Goal: Transaction & Acquisition: Purchase product/service

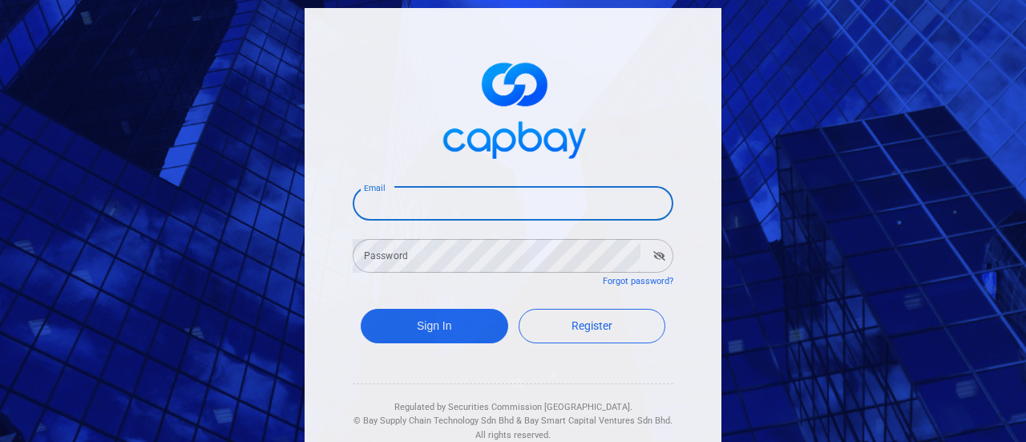
click at [416, 208] on input "Email" at bounding box center [513, 204] width 321 height 34
type input "[EMAIL_ADDRESS][DOMAIN_NAME]"
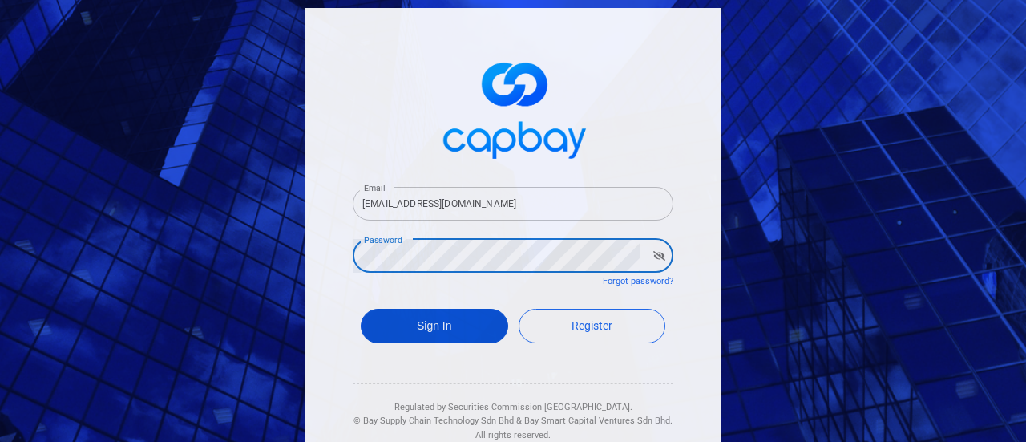
click at [438, 314] on button "Sign In" at bounding box center [435, 326] width 148 height 34
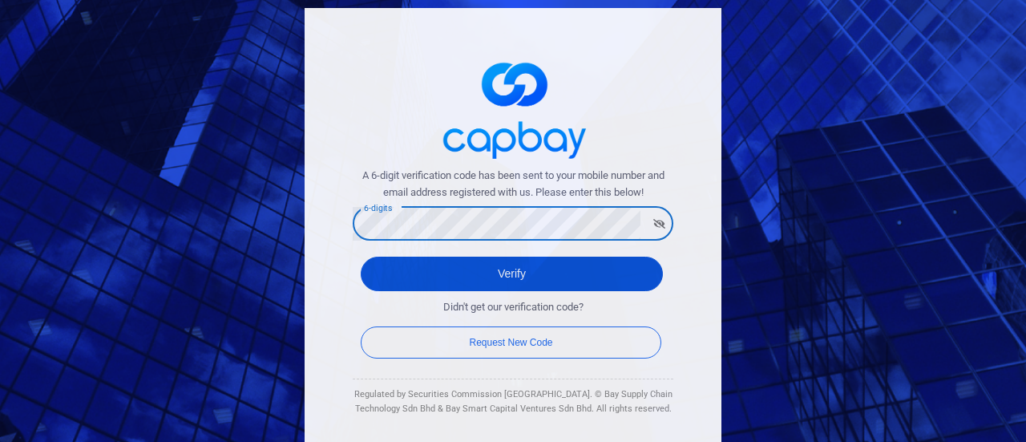
click at [521, 261] on button "Verify" at bounding box center [512, 274] width 302 height 34
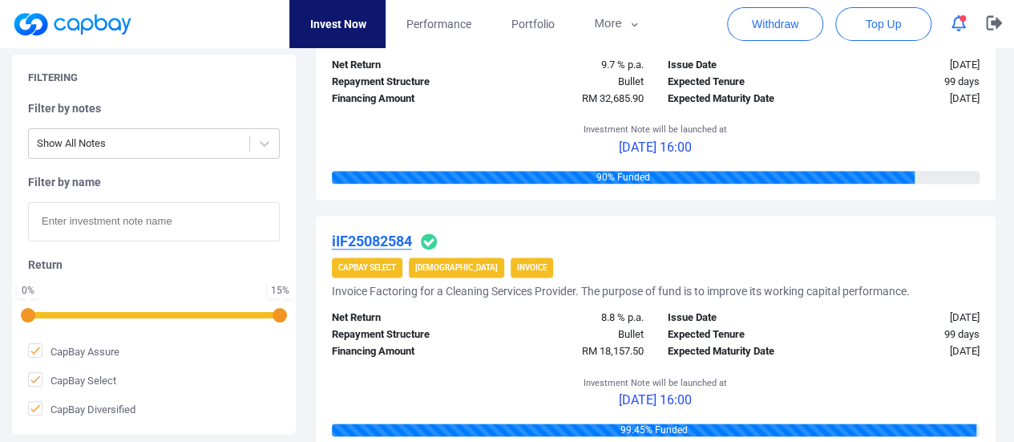
scroll to position [882, 0]
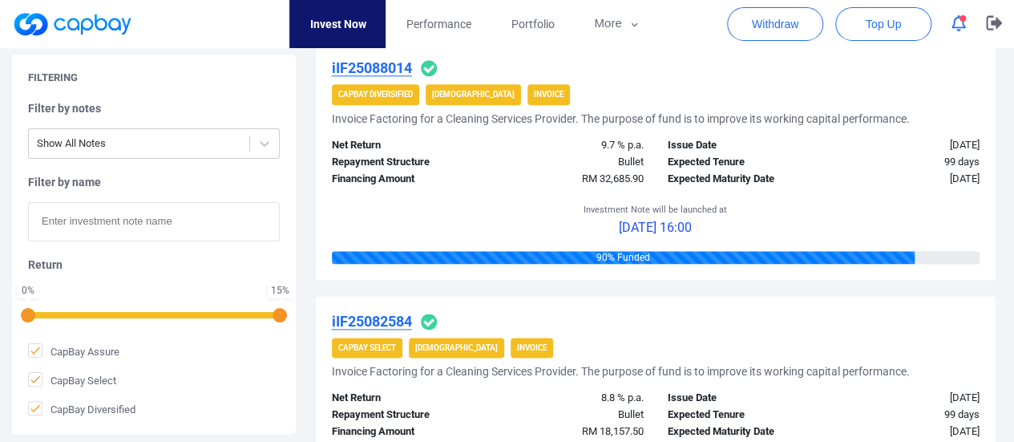
click at [814, 254] on div "90 % Funded" at bounding box center [624, 257] width 584 height 13
click at [693, 225] on p "[DATE] 16:00" at bounding box center [655, 227] width 143 height 21
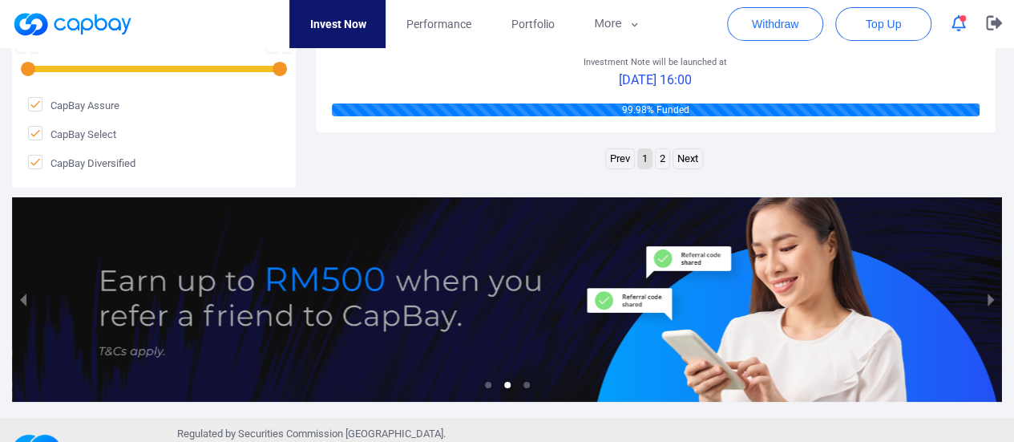
click at [685, 169] on link "Next" at bounding box center [687, 159] width 29 height 20
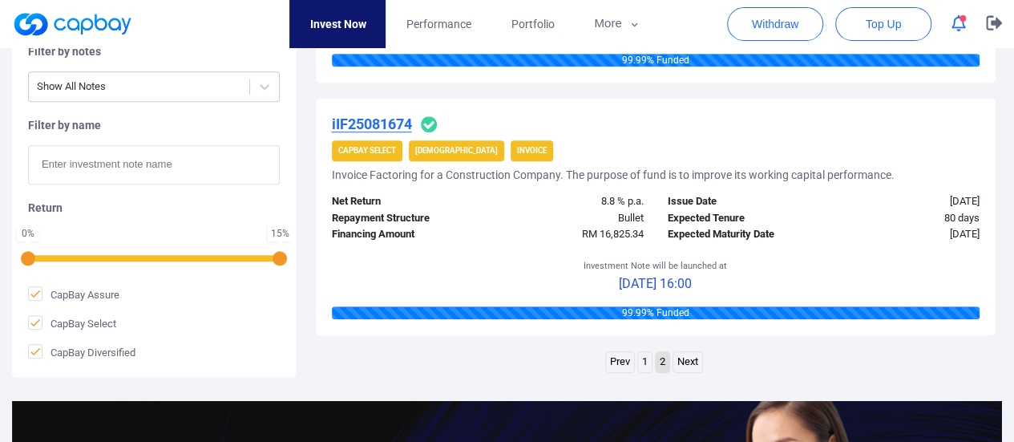
scroll to position [705, 0]
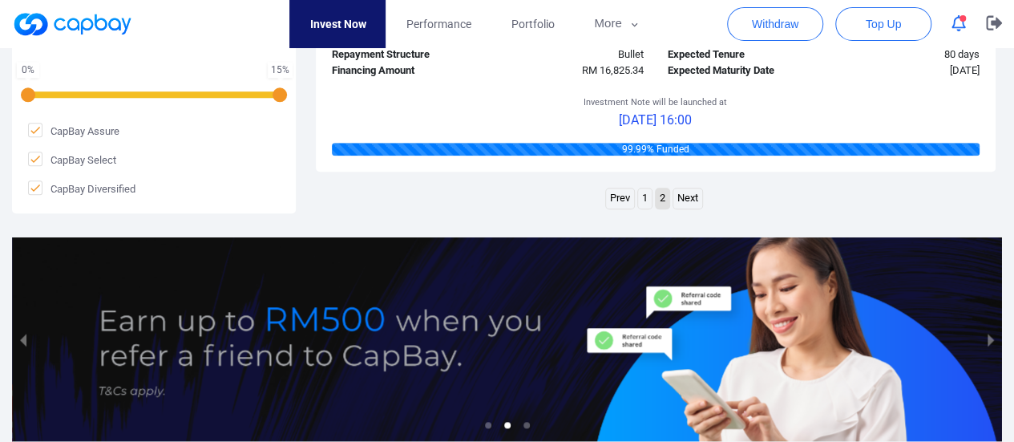
click at [639, 198] on link "1" at bounding box center [645, 198] width 14 height 20
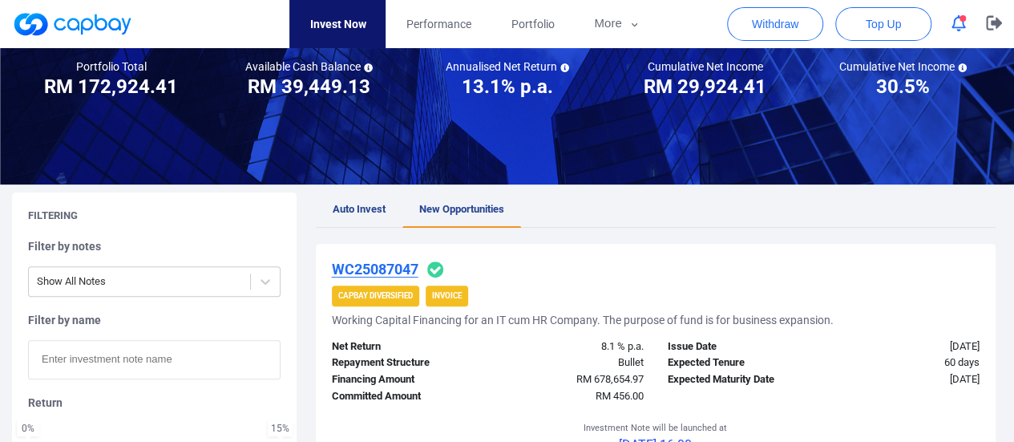
scroll to position [0, 0]
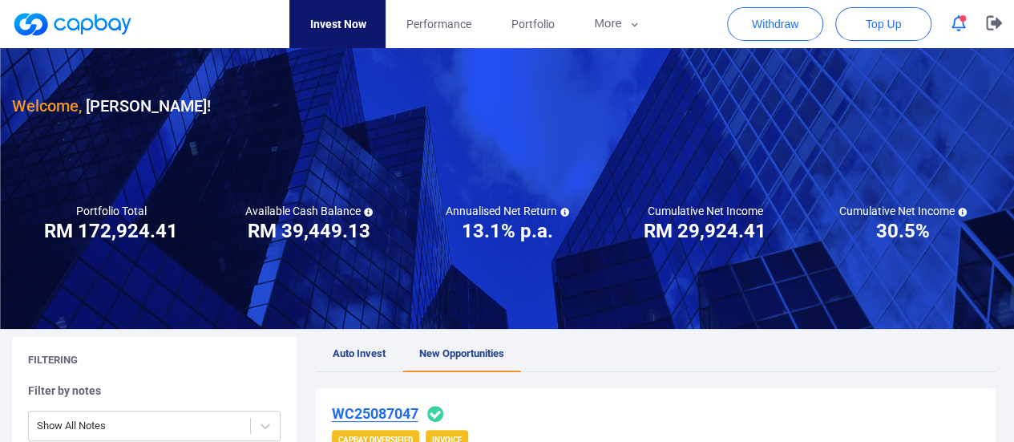
click at [330, 18] on link "Invest Now" at bounding box center [337, 24] width 96 height 48
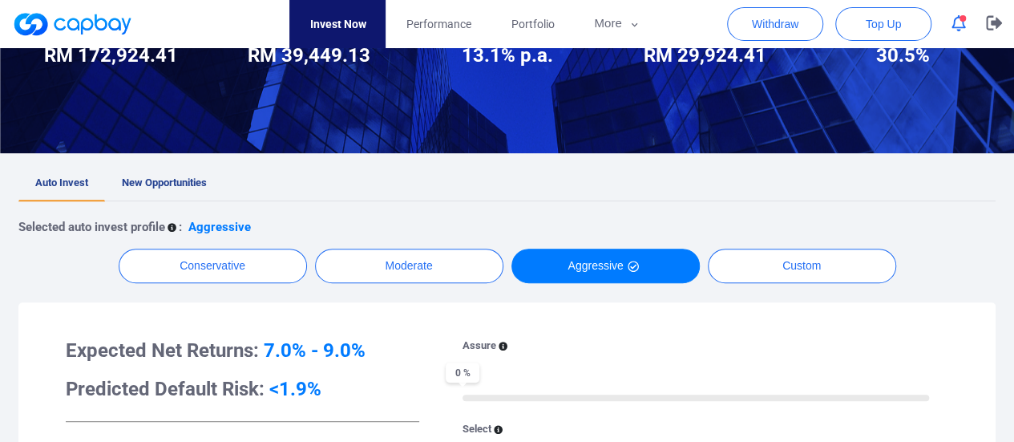
scroll to position [240, 0]
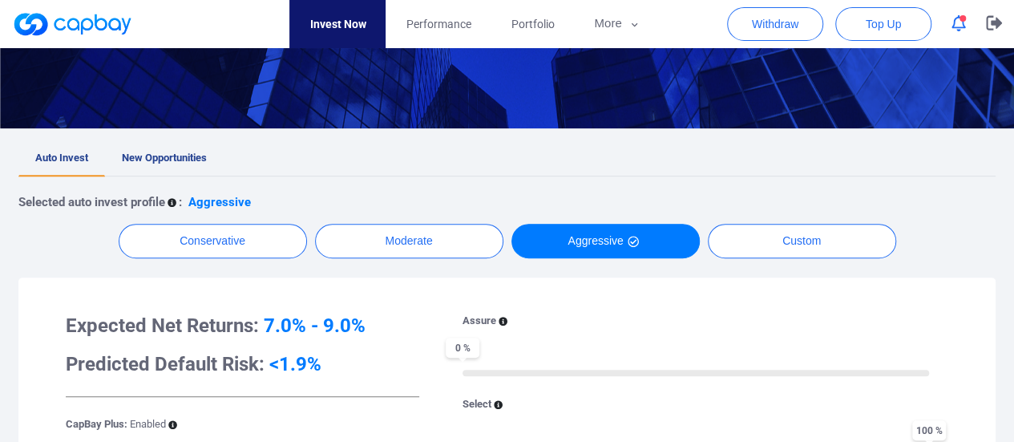
click at [180, 154] on span "New Opportunities" at bounding box center [164, 158] width 85 height 12
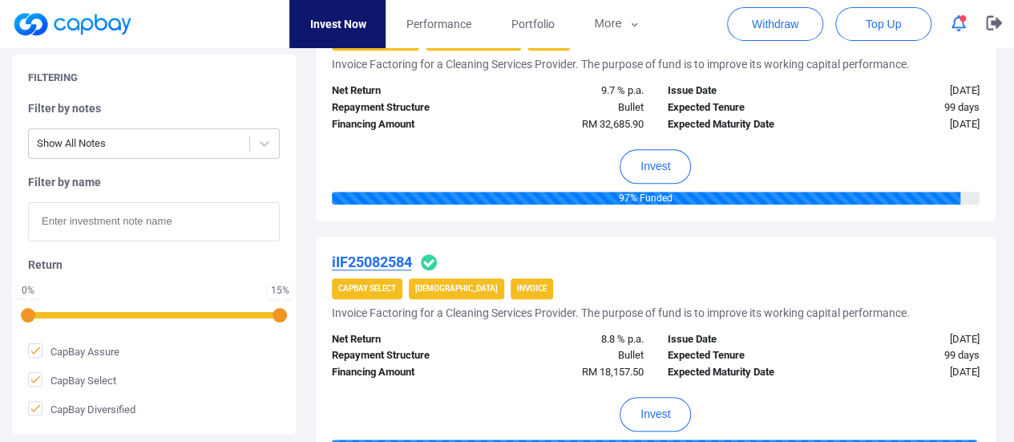
scroll to position [561, 0]
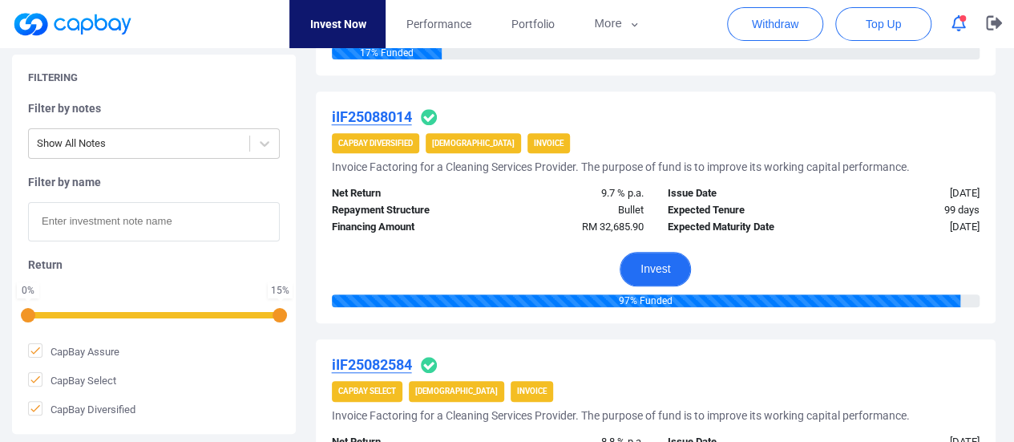
click at [650, 257] on button "Invest" at bounding box center [655, 269] width 71 height 34
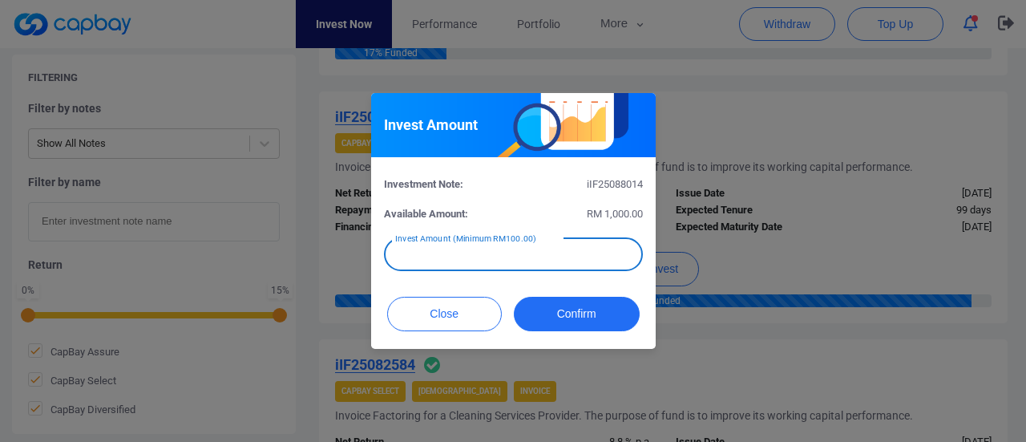
click at [593, 253] on input "text" at bounding box center [513, 254] width 259 height 34
type input "RM 1,000"
click at [587, 312] on button "Confirm" at bounding box center [577, 314] width 126 height 34
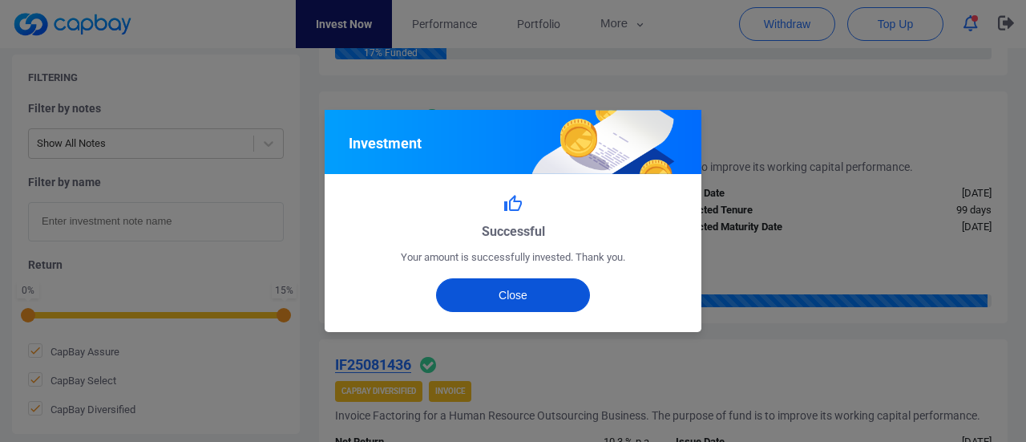
click at [561, 299] on button "Close" at bounding box center [513, 295] width 155 height 34
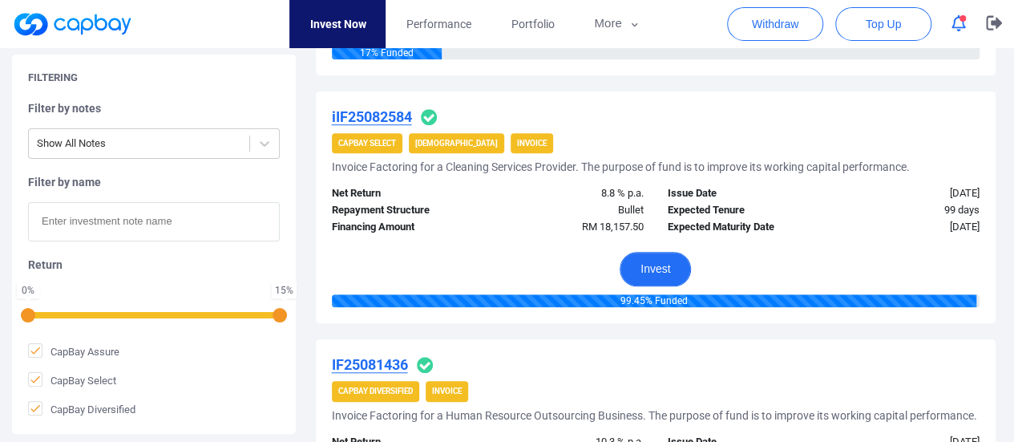
click at [665, 261] on button "Invest" at bounding box center [655, 269] width 71 height 34
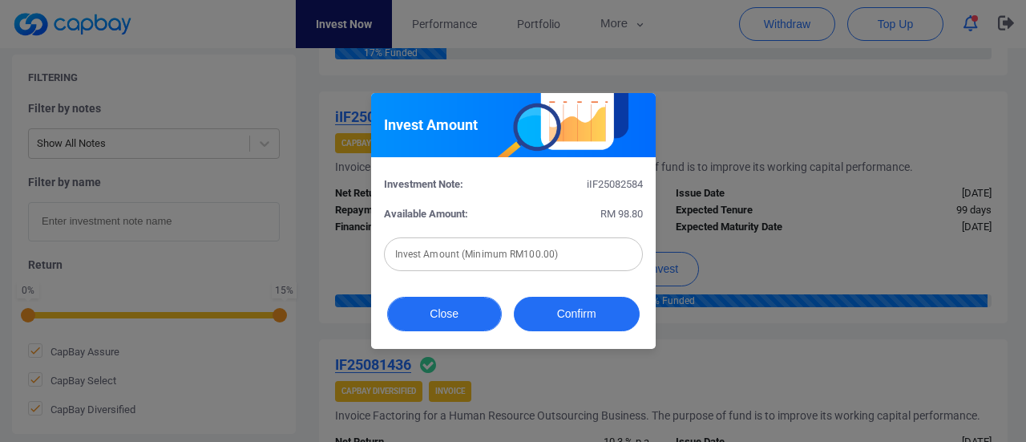
click at [452, 309] on button "Close" at bounding box center [444, 314] width 115 height 34
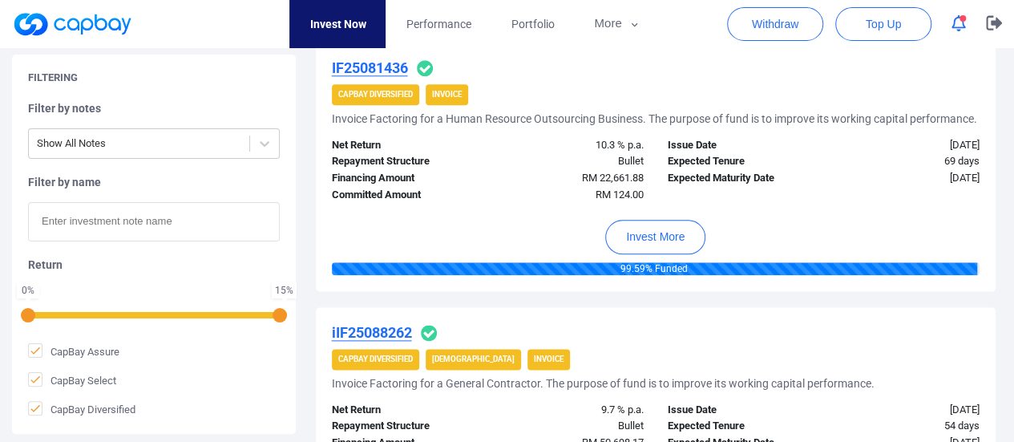
scroll to position [882, 0]
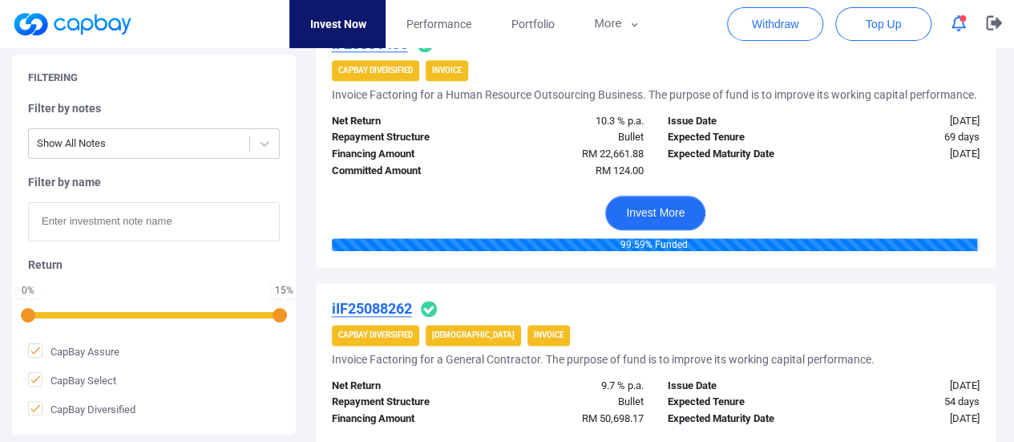
click at [660, 216] on button "Invest More" at bounding box center [655, 213] width 100 height 34
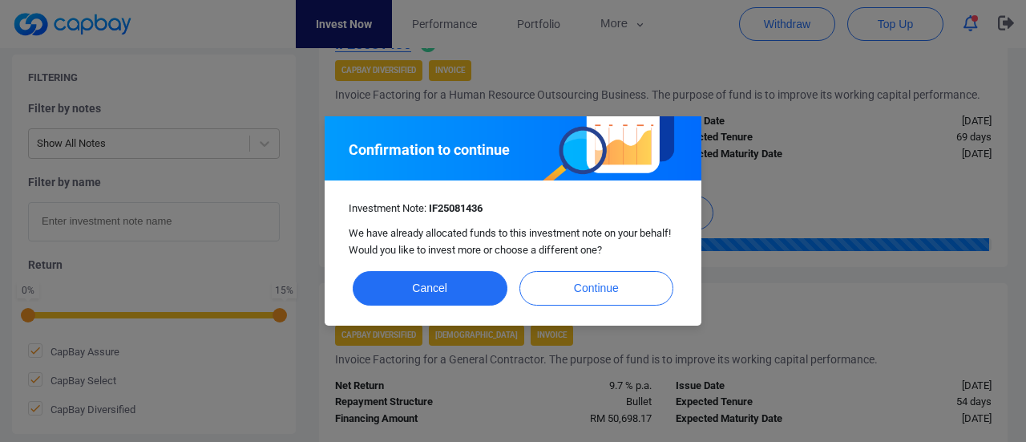
click at [854, 185] on div "Confirmation to continue Investment Note: IF25081436 We have already allocated …" at bounding box center [513, 221] width 1026 height 442
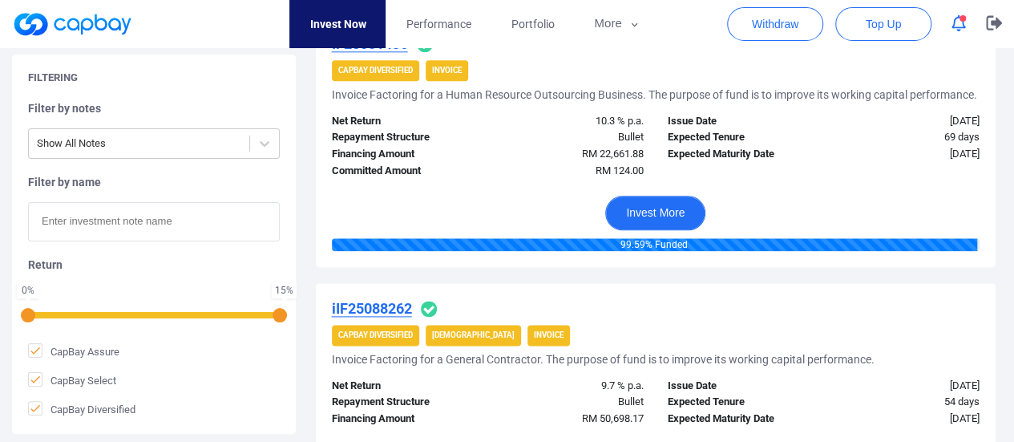
click at [679, 227] on button "Invest More" at bounding box center [655, 213] width 100 height 34
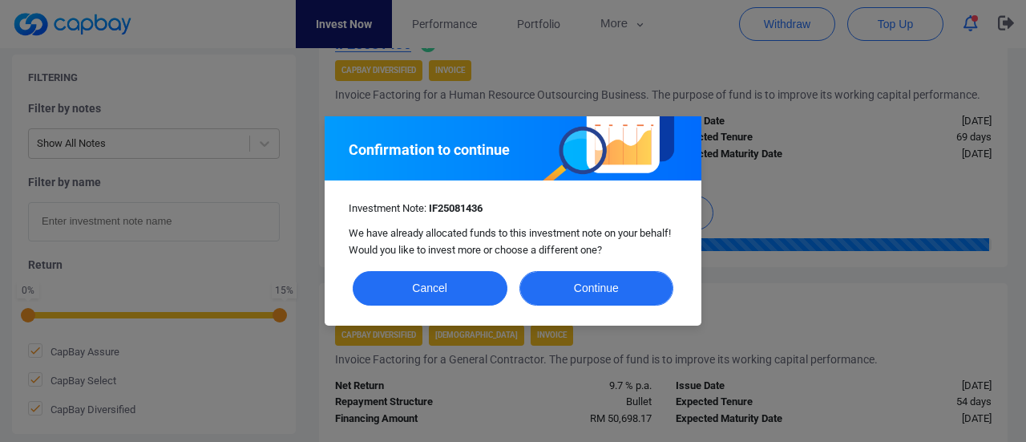
click at [613, 288] on button "Continue" at bounding box center [596, 288] width 155 height 34
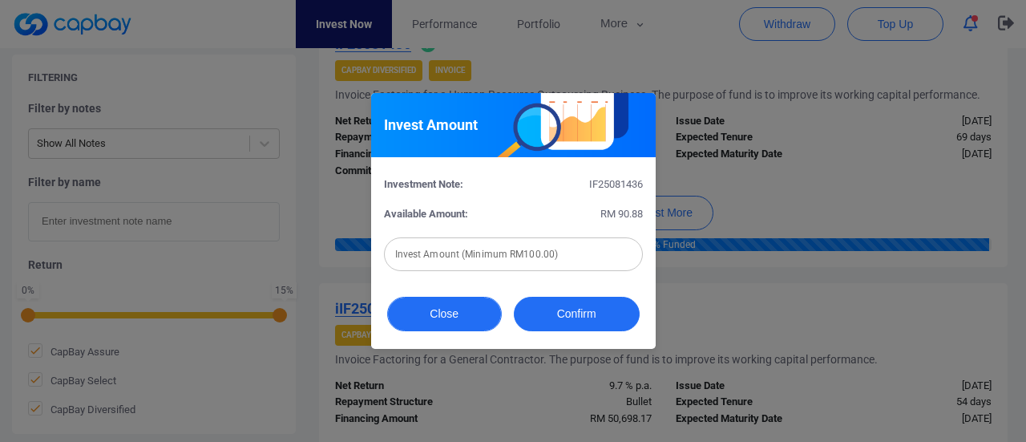
click at [469, 313] on button "Close" at bounding box center [444, 314] width 115 height 34
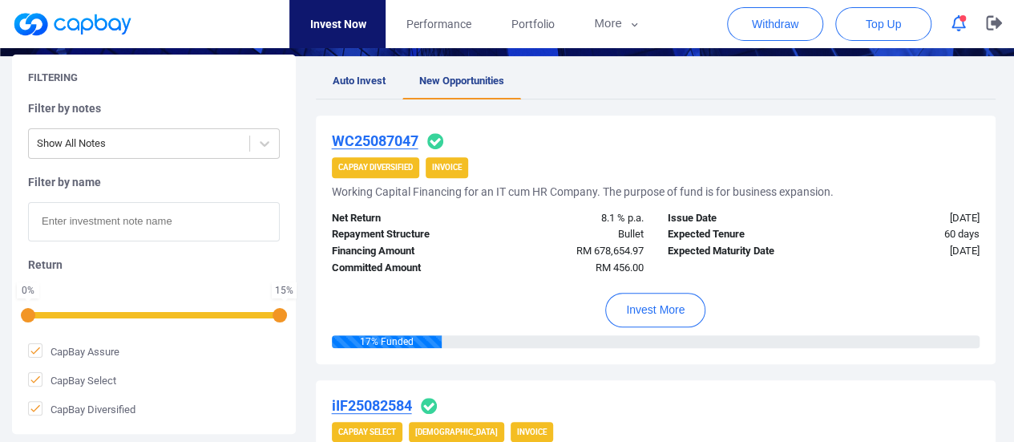
scroll to position [298, 0]
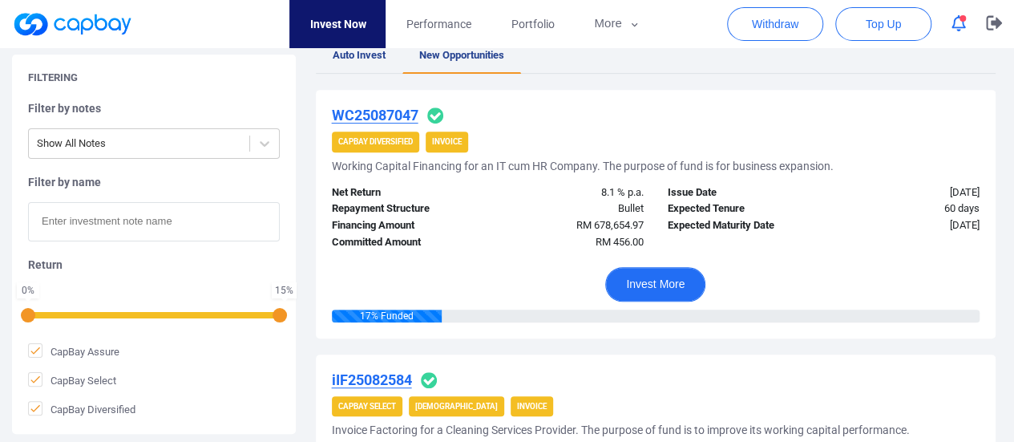
click at [680, 277] on button "Invest More" at bounding box center [655, 284] width 100 height 34
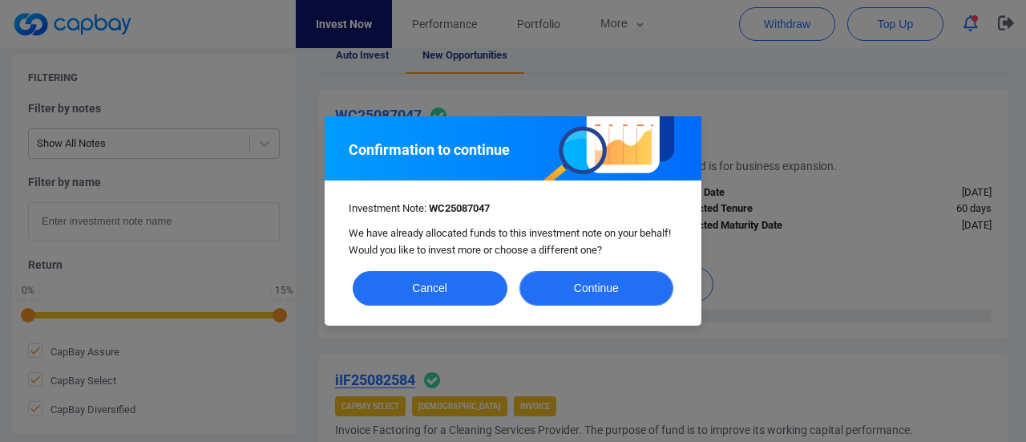
click at [638, 279] on button "Continue" at bounding box center [596, 288] width 155 height 34
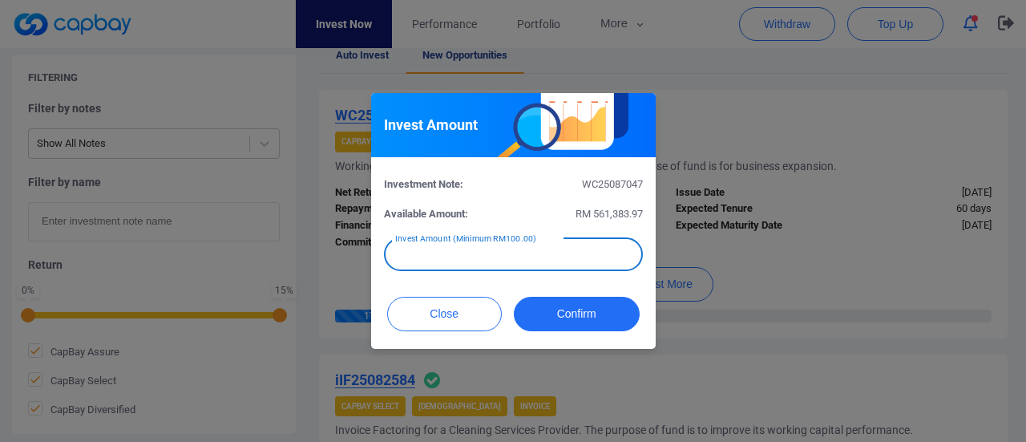
click at [561, 250] on input "text" at bounding box center [513, 254] width 259 height 34
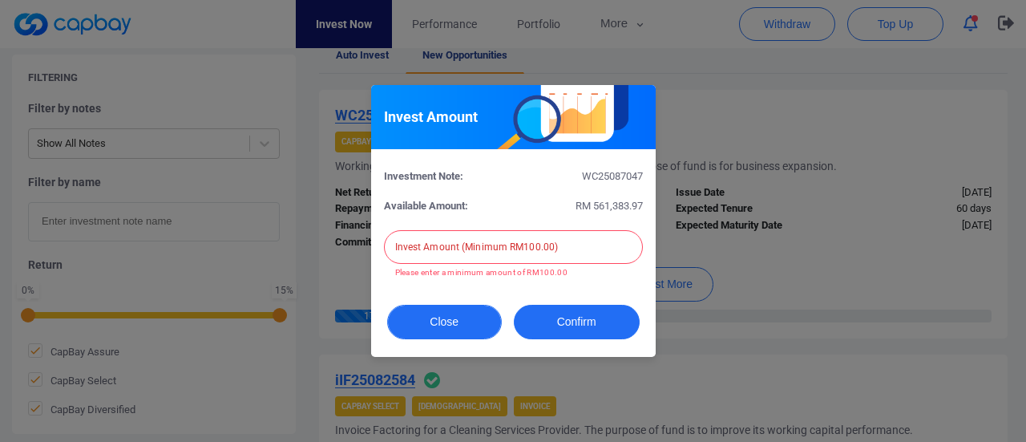
click at [486, 316] on button "Close" at bounding box center [444, 322] width 115 height 34
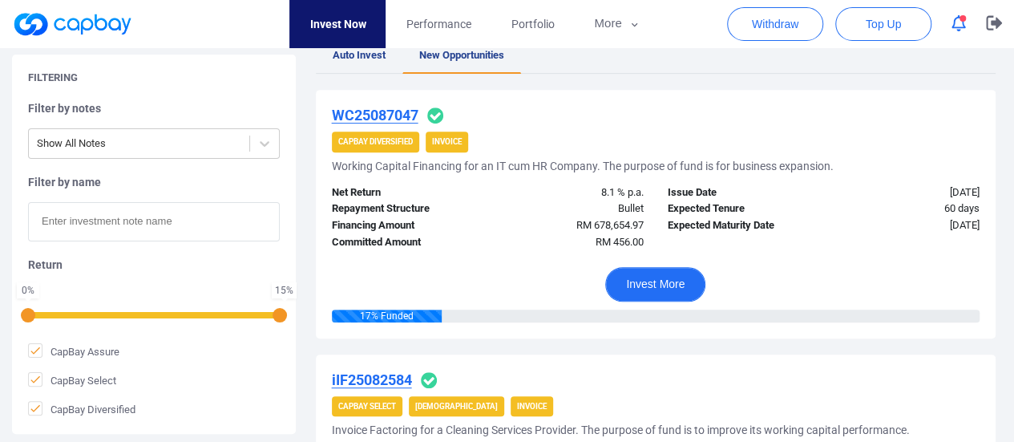
click at [665, 285] on button "Invest More" at bounding box center [655, 284] width 100 height 34
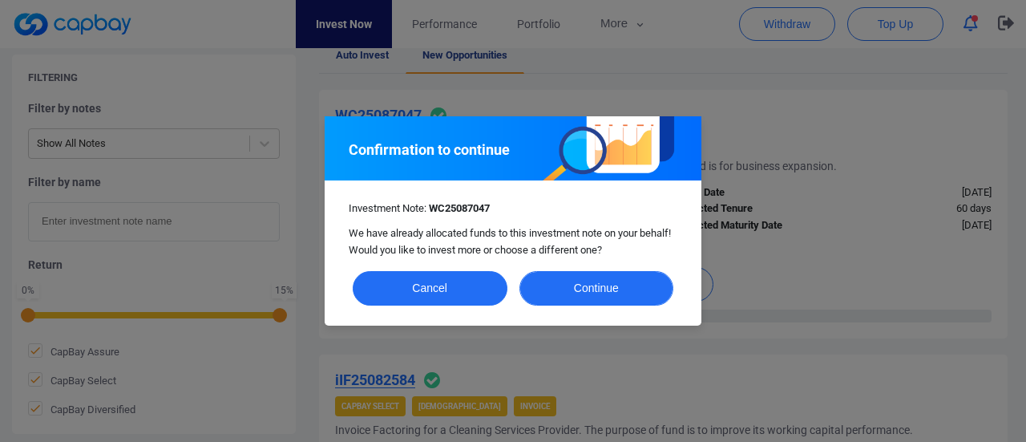
click at [600, 295] on button "Continue" at bounding box center [596, 288] width 155 height 34
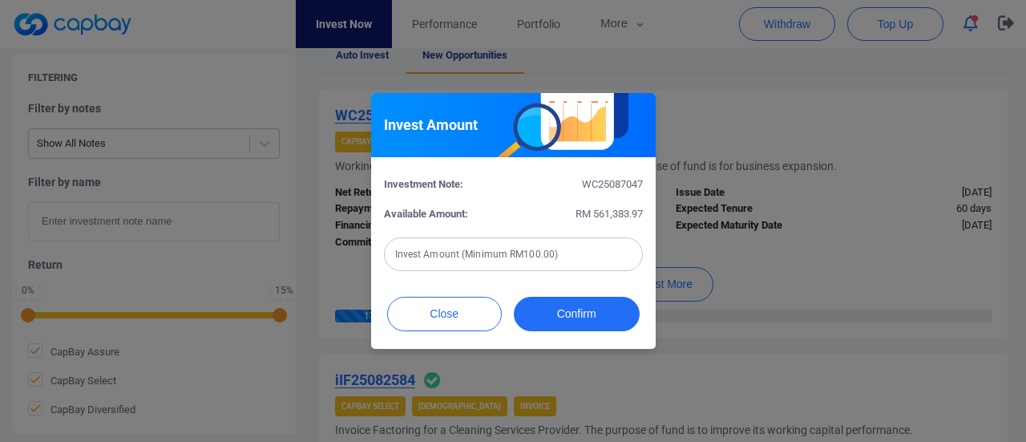
click at [597, 252] on input "text" at bounding box center [513, 254] width 259 height 34
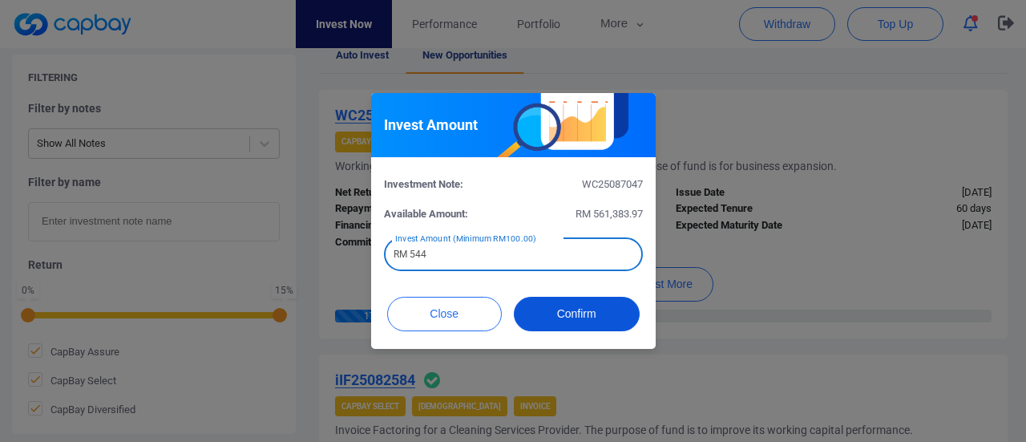
type input "RM 544"
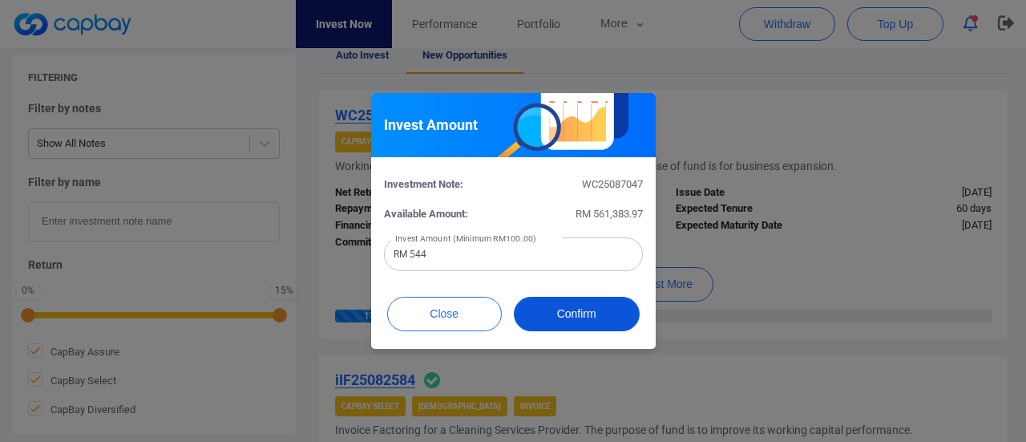
click at [584, 321] on button "Confirm" at bounding box center [577, 314] width 126 height 34
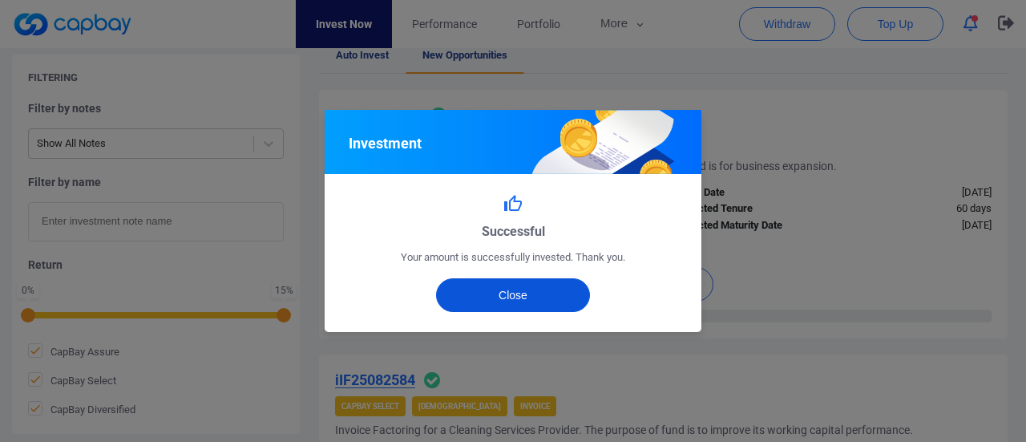
click at [554, 293] on button "Close" at bounding box center [513, 295] width 155 height 34
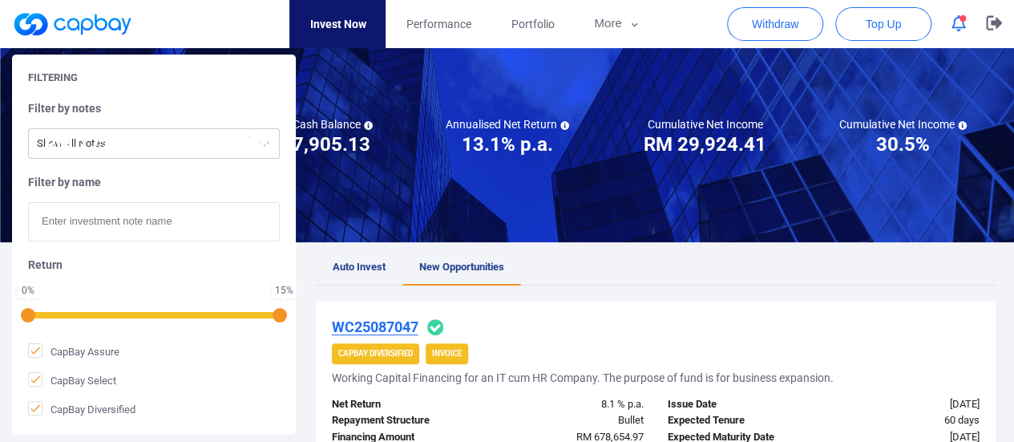
scroll to position [0, 0]
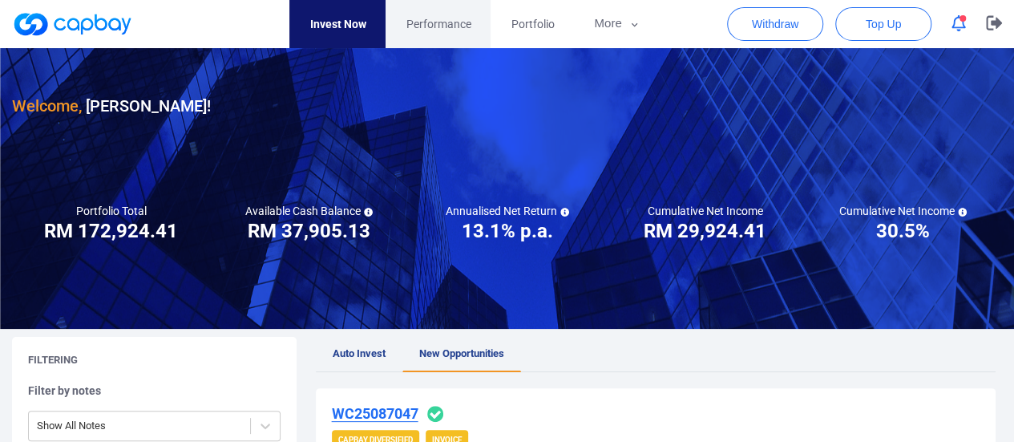
click at [440, 25] on span "Performance" at bounding box center [438, 24] width 65 height 18
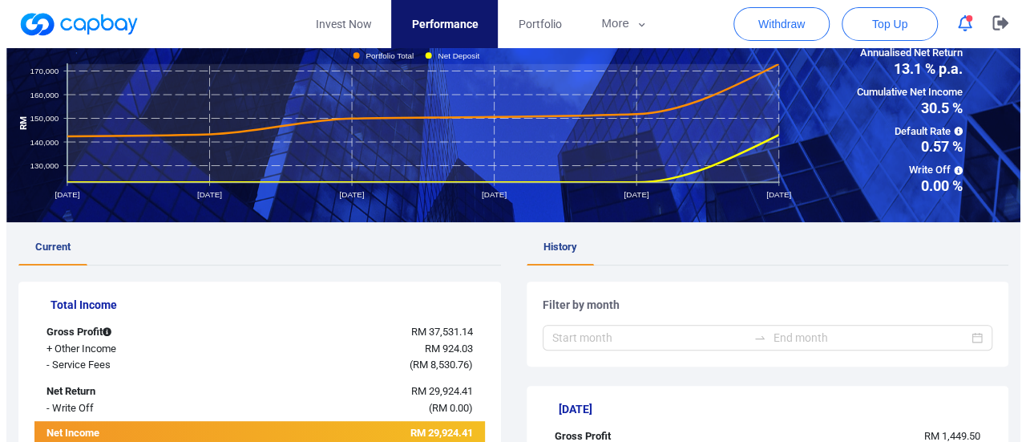
scroll to position [77, 0]
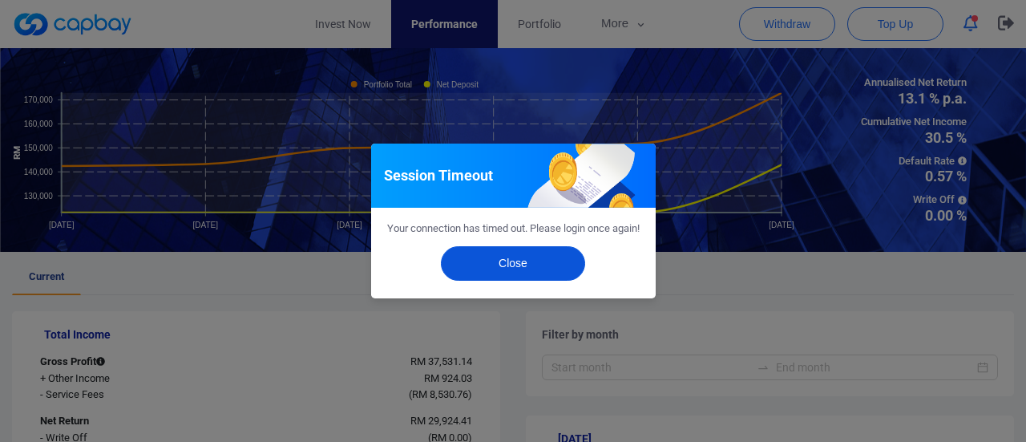
click at [523, 276] on button "Close" at bounding box center [513, 263] width 144 height 34
